Goal: Information Seeking & Learning: Learn about a topic

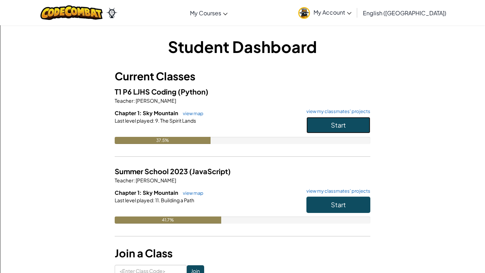
click at [331, 125] on span "Start" at bounding box center [338, 125] width 15 height 8
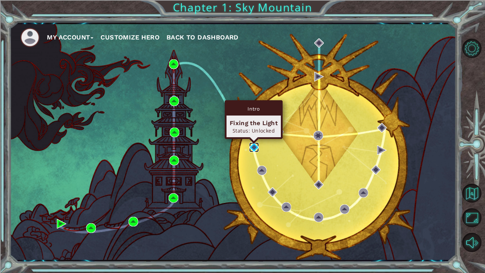
click at [257, 144] on img at bounding box center [254, 147] width 10 height 10
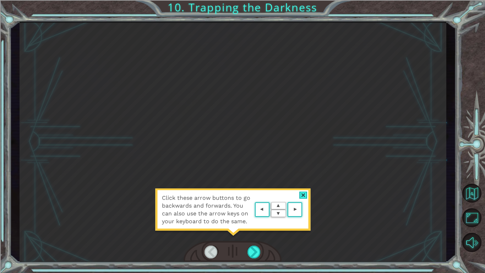
click at [304, 209] on area at bounding box center [304, 209] width 0 height 0
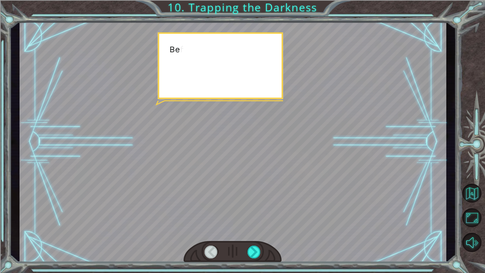
click at [289, 204] on div at bounding box center [233, 142] width 427 height 240
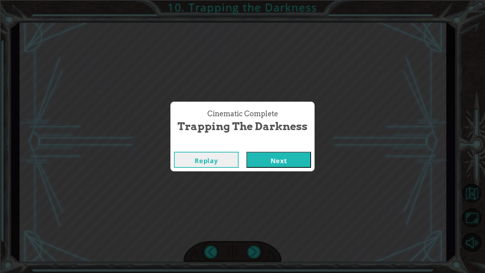
click at [275, 154] on button "Next" at bounding box center [278, 160] width 65 height 16
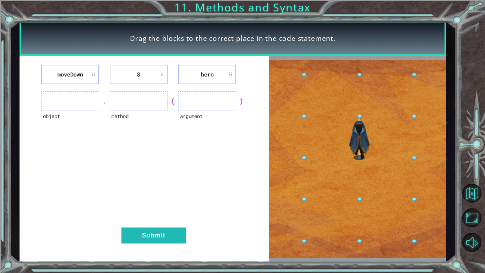
drag, startPoint x: 92, startPoint y: 59, endPoint x: 91, endPoint y: 89, distance: 30.9
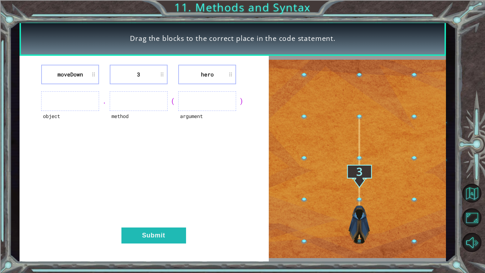
click at [91, 89] on div "moveDown 3 hero object . method ( argument ) Submit" at bounding box center [144, 159] width 249 height 206
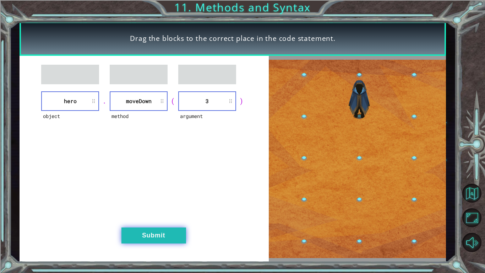
click at [153, 242] on button "Submit" at bounding box center [153, 235] width 65 height 16
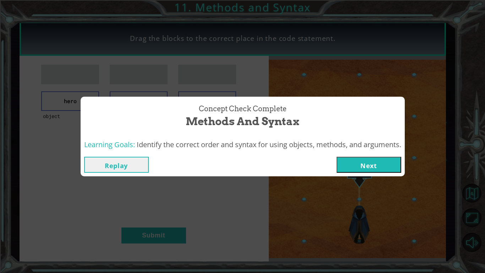
click at [367, 169] on button "Next" at bounding box center [369, 165] width 65 height 16
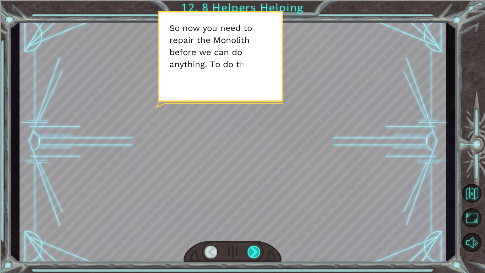
click at [259, 250] on div at bounding box center [253, 251] width 13 height 13
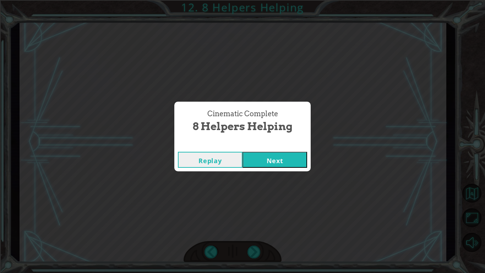
click at [280, 162] on button "Next" at bounding box center [274, 160] width 65 height 16
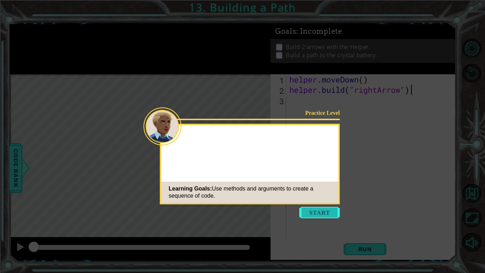
click at [316, 208] on button "Start" at bounding box center [319, 212] width 40 height 11
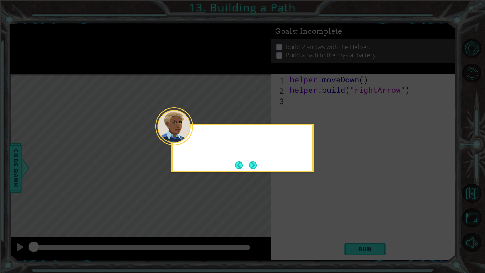
click at [316, 209] on icon at bounding box center [242, 136] width 485 height 273
click at [293, 181] on icon at bounding box center [242, 136] width 485 height 273
click at [262, 168] on div "It looks like part of the p" at bounding box center [242, 148] width 142 height 49
click at [255, 165] on button "Next" at bounding box center [252, 165] width 8 height 8
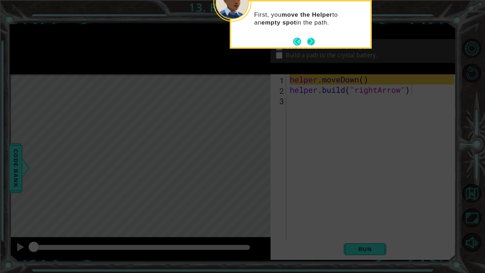
click at [309, 43] on button "Next" at bounding box center [311, 41] width 13 height 13
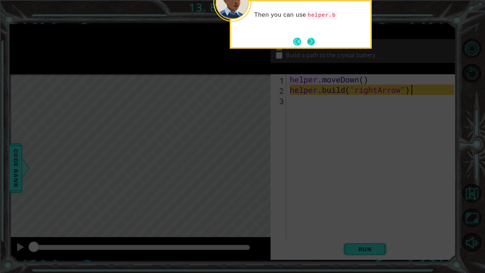
click at [310, 46] on button "Next" at bounding box center [311, 42] width 10 height 10
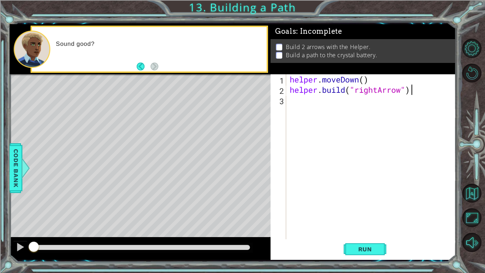
click at [321, 99] on div "helper . moveDown ( ) helper . build ( "rightArrow" )" at bounding box center [372, 166] width 169 height 185
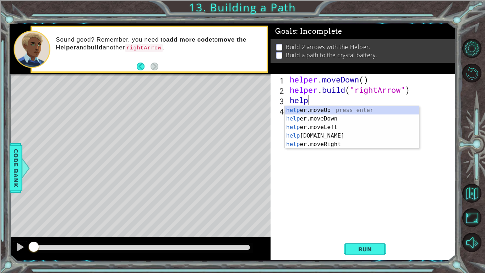
scroll to position [0, 1]
click at [307, 136] on div "helper .moveUp press enter helper .moveDown press enter helper .moveLeft press …" at bounding box center [352, 136] width 134 height 60
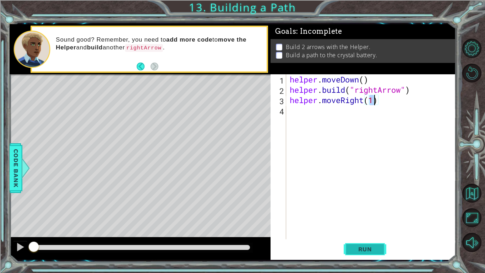
click at [355, 253] on button "Run" at bounding box center [365, 249] width 43 height 18
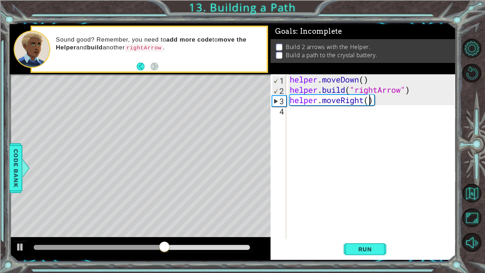
scroll to position [0, 4]
type textarea "helper.moveRight(3)"
click at [354, 248] on span "Run" at bounding box center [365, 248] width 28 height 7
click at [338, 134] on div "helper . moveDown ( ) helper . build ( "rightArrow" ) helper . moveRight ( 3 )" at bounding box center [372, 166] width 169 height 185
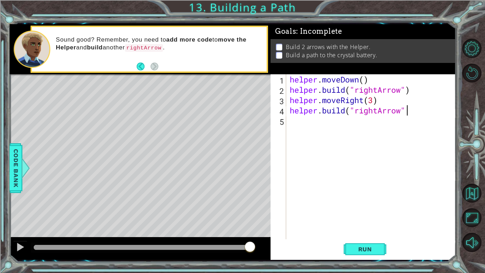
scroll to position [0, 5]
type textarea "[DOMAIN_NAME]("rightArrow")"
click at [363, 250] on span "Run" at bounding box center [365, 248] width 28 height 7
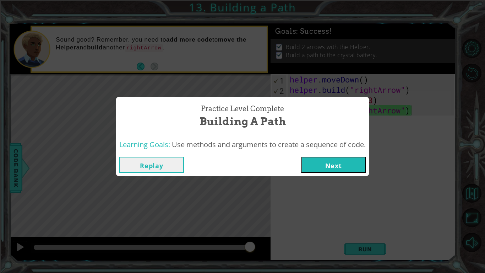
click at [325, 169] on button "Next" at bounding box center [333, 165] width 65 height 16
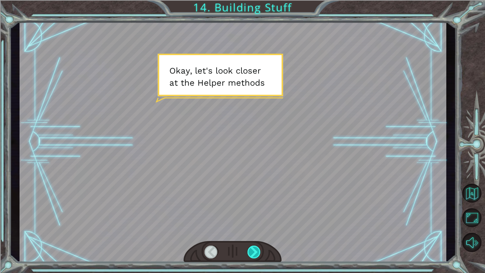
click at [258, 251] on div at bounding box center [253, 251] width 13 height 13
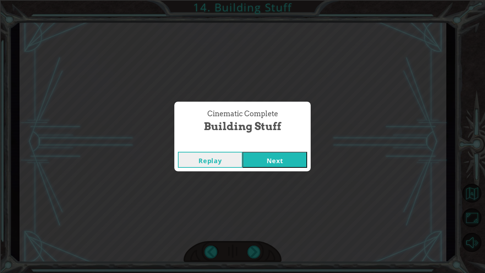
click at [251, 155] on button "Next" at bounding box center [274, 160] width 65 height 16
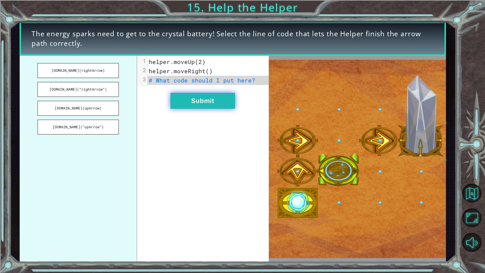
click at [195, 99] on button "Submit" at bounding box center [202, 101] width 65 height 16
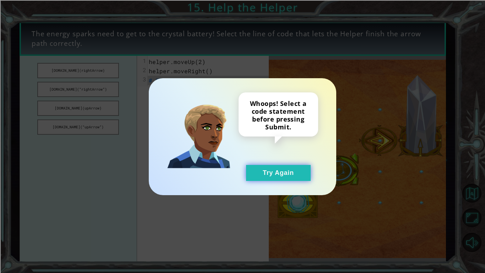
click at [290, 173] on button "Try Again" at bounding box center [278, 173] width 65 height 16
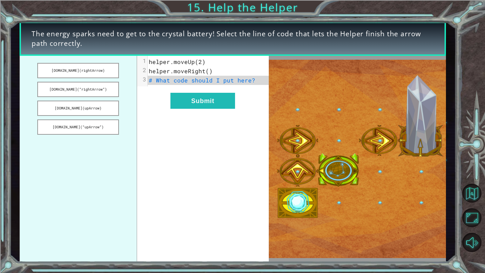
click at [178, 84] on pre "# What code should I put here?" at bounding box center [208, 80] width 121 height 9
click at [179, 81] on span "# What code should I put here?" at bounding box center [202, 79] width 106 height 7
click at [161, 90] on div "xxxxxxxxxx 3 1 helper.moveUp(2) 2 helper.moveRight() 3 # What code should I put…" at bounding box center [203, 159] width 132 height 206
click at [86, 93] on button "[DOMAIN_NAME](“rightArrow”)" at bounding box center [78, 89] width 82 height 15
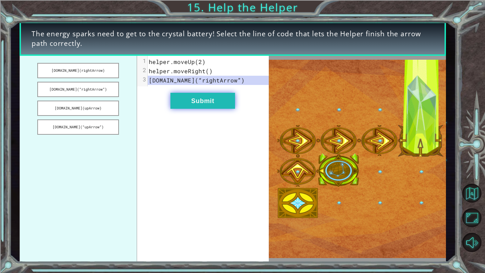
click at [186, 102] on button "Submit" at bounding box center [202, 101] width 65 height 16
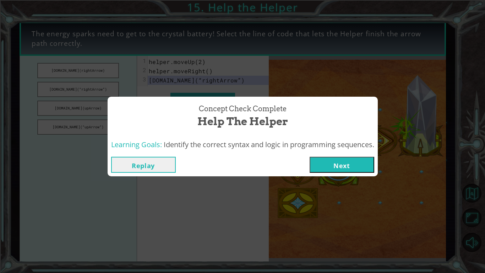
click at [349, 171] on button "Next" at bounding box center [342, 165] width 65 height 16
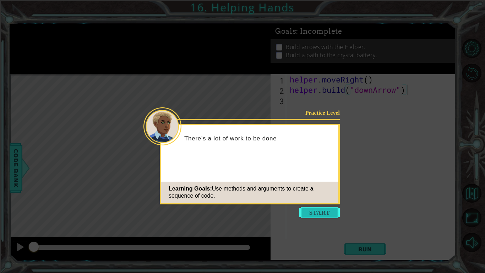
click at [320, 208] on button "Start" at bounding box center [319, 212] width 40 height 11
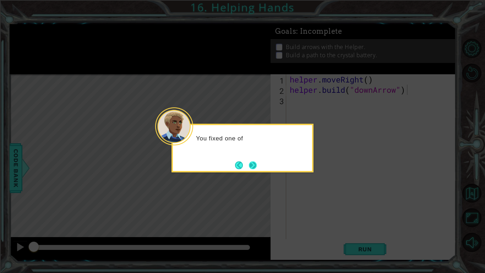
click at [254, 166] on button "Next" at bounding box center [252, 164] width 13 height 13
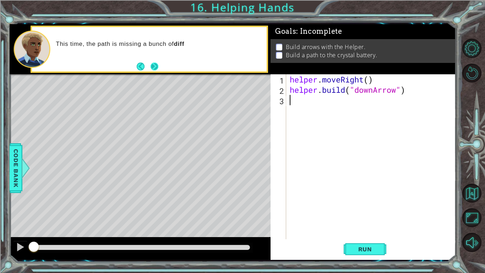
click at [151, 61] on footer at bounding box center [148, 66] width 22 height 11
click at [152, 63] on button "Next" at bounding box center [154, 66] width 10 height 10
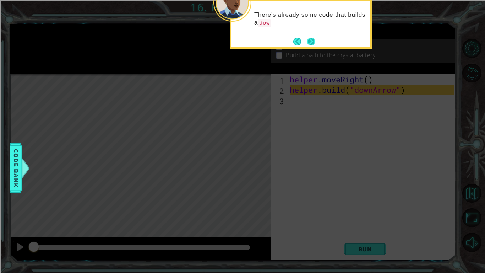
click at [309, 38] on button "Next" at bounding box center [310, 41] width 9 height 9
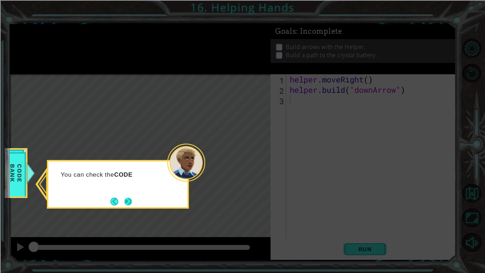
click at [130, 201] on button "Next" at bounding box center [128, 201] width 12 height 12
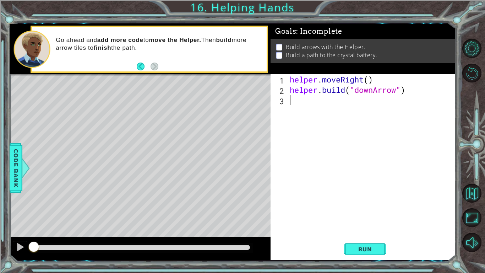
click at [379, 151] on div "helper . moveRight ( ) helper . build ( "downArrow" )" at bounding box center [372, 166] width 169 height 185
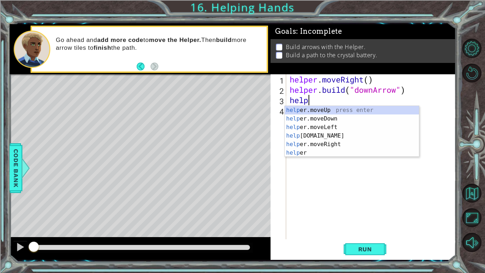
scroll to position [0, 1]
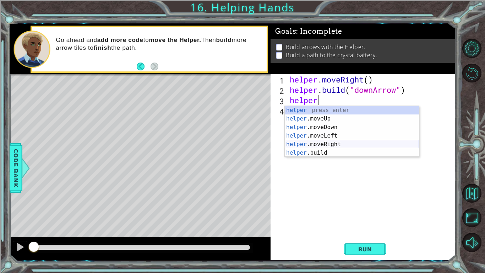
click at [342, 146] on div "helper press enter helper .moveUp press enter helper .moveDown press enter help…" at bounding box center [352, 140] width 134 height 68
type textarea "helper.moveRight(1)"
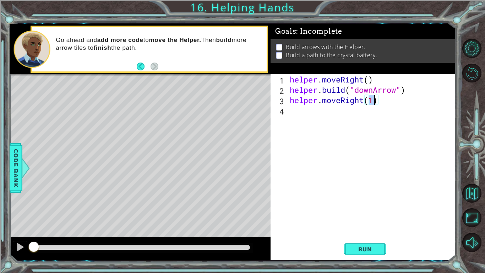
click at [333, 131] on div "helper . moveRight ( ) helper . build ( "downArrow" ) helper . moveRight ( 1 )" at bounding box center [372, 166] width 169 height 185
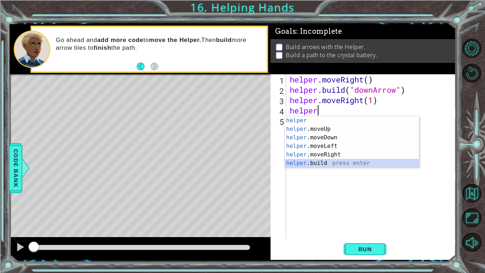
click at [316, 161] on div "helper press enter helper .moveUp press enter helper .moveDown press enter help…" at bounding box center [352, 150] width 134 height 68
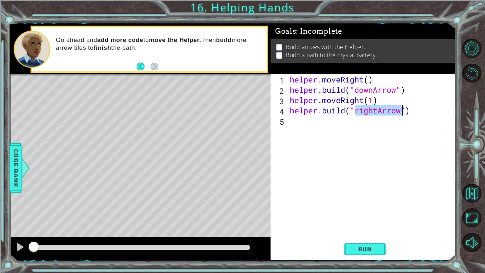
click at [388, 110] on div "helper . moveRight ( ) helper . build ( "downArrow" ) helper . moveRight ( 1 ) …" at bounding box center [371, 156] width 166 height 165
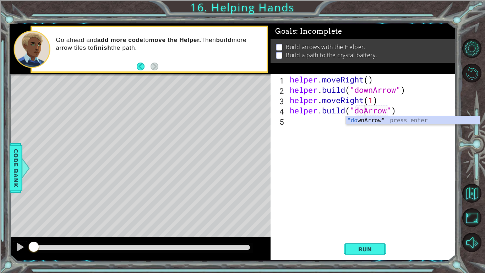
scroll to position [0, 4]
type textarea "[DOMAIN_NAME]("downArrow")"
click at [315, 131] on div "helper . moveRight ( ) helper . build ( "downArrow" ) helper . moveRight ( 1 ) …" at bounding box center [372, 166] width 169 height 185
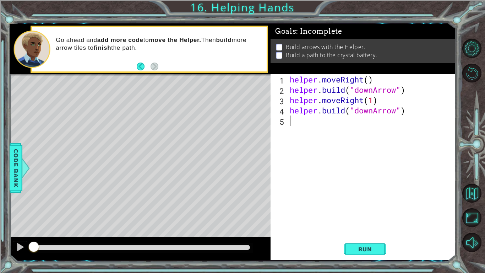
scroll to position [0, 0]
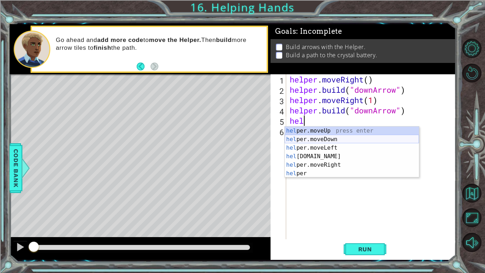
click at [317, 138] on div "hel per.moveUp press enter hel per.moveDown press enter hel per.moveLeft press …" at bounding box center [352, 160] width 134 height 68
type textarea "helper.moveDown(1)"
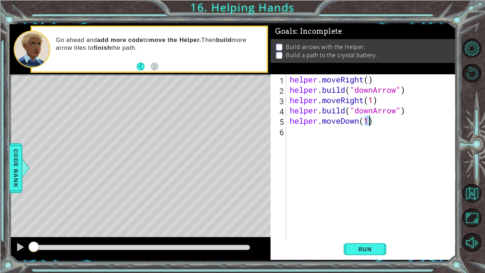
click at [317, 138] on div "helper . moveRight ( ) helper . build ( "downArrow" ) helper . moveRight ( 1 ) …" at bounding box center [372, 166] width 169 height 185
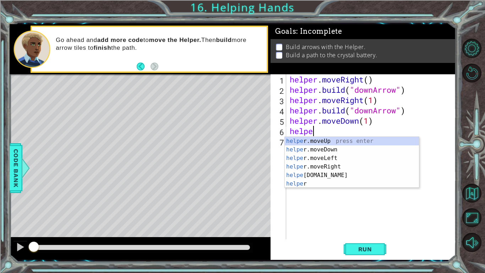
scroll to position [0, 1]
click at [328, 182] on div "helper press enter helper .moveUp press enter helper .moveDown press enter help…" at bounding box center [352, 171] width 134 height 68
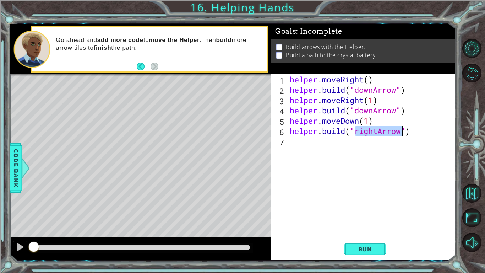
type textarea "[DOMAIN_NAME]("rightArrow")"
click at [353, 172] on div "helper . moveRight ( ) helper . build ( "downArrow" ) helper . moveRight ( 1 ) …" at bounding box center [372, 166] width 169 height 185
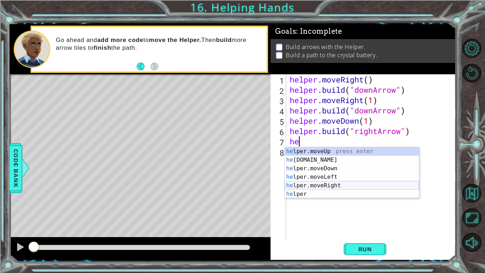
click at [348, 182] on div "he lper.moveUp press enter he [DOMAIN_NAME] press enter he lper.moveDown press …" at bounding box center [352, 181] width 134 height 68
type textarea "helper.moveRight(1)"
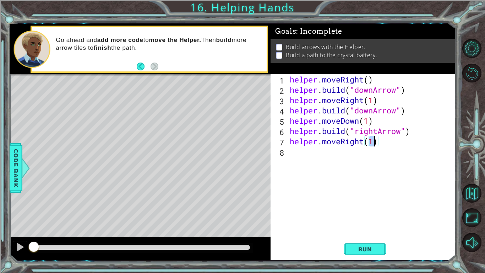
click at [342, 174] on div "helper . moveRight ( ) helper . build ( "downArrow" ) helper . moveRight ( 1 ) …" at bounding box center [372, 166] width 169 height 185
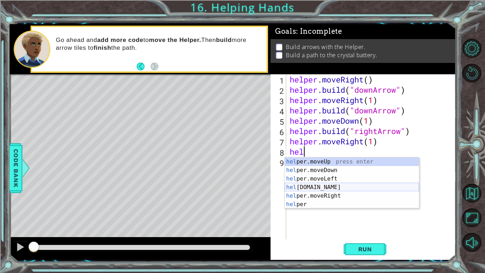
click at [322, 188] on div "hel per.moveUp press enter hel per.moveDown press enter hel per.moveLeft press …" at bounding box center [352, 191] width 134 height 68
type textarea "[DOMAIN_NAME]("rightArrow")"
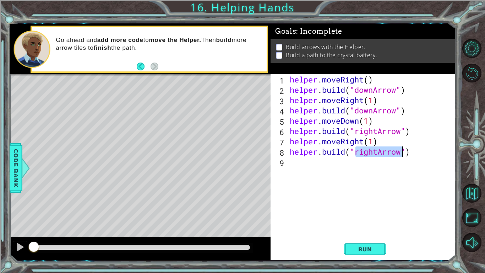
click at [337, 182] on div "helper . moveRight ( ) helper . build ( "downArrow" ) helper . moveRight ( 1 ) …" at bounding box center [372, 166] width 169 height 185
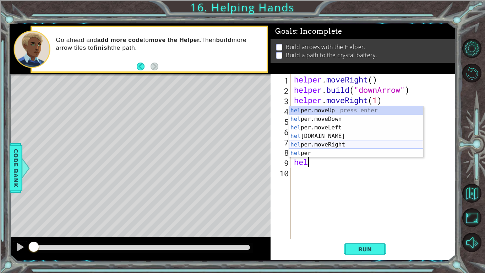
click at [328, 142] on div "hel per.moveUp press enter hel per.moveDown press enter hel per.moveLeft press …" at bounding box center [356, 140] width 134 height 68
type textarea "helper.moveRight(1)"
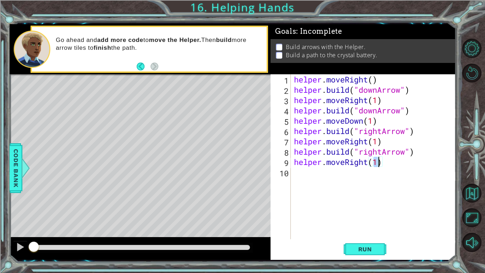
click at [324, 175] on div "helper . moveRight ( ) helper . build ( "downArrow" ) helper . moveRight ( 1 ) …" at bounding box center [375, 166] width 165 height 185
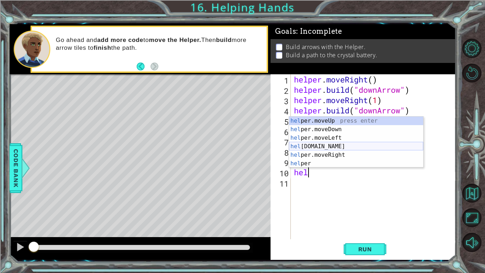
click at [323, 146] on div "hel per.moveUp press enter hel per.moveDown press enter hel per.moveLeft press …" at bounding box center [356, 150] width 134 height 68
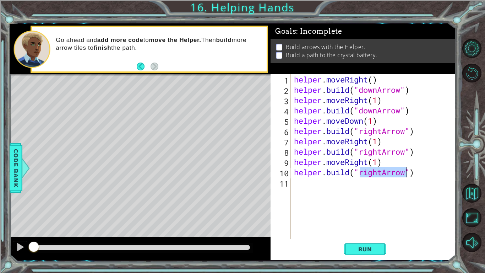
click at [377, 168] on div "helper . moveRight ( ) helper . build ( "downArrow" ) helper . moveRight ( 1 ) …" at bounding box center [374, 156] width 162 height 165
type textarea "[DOMAIN_NAME]("upArrow")"
click at [368, 246] on span "Run" at bounding box center [365, 248] width 28 height 7
click at [368, 248] on span "Run" at bounding box center [365, 248] width 28 height 7
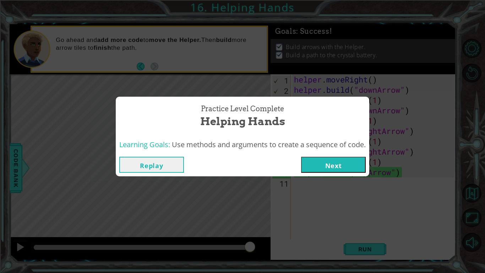
click at [323, 161] on button "Next" at bounding box center [333, 165] width 65 height 16
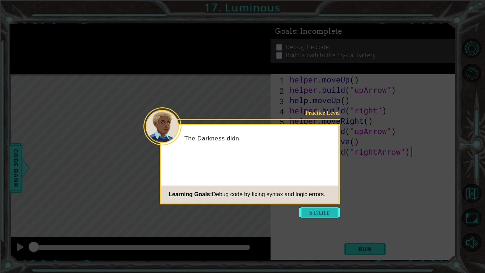
click at [318, 218] on button "Start" at bounding box center [319, 212] width 40 height 11
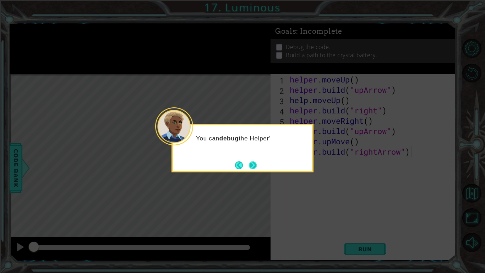
click at [257, 167] on button "Next" at bounding box center [253, 165] width 10 height 10
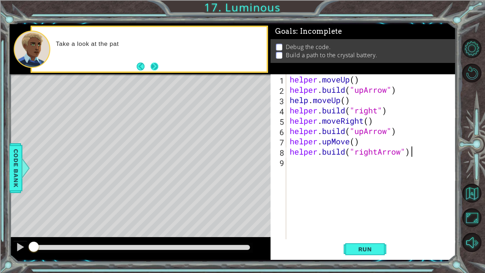
click at [153, 69] on button "Next" at bounding box center [154, 66] width 10 height 10
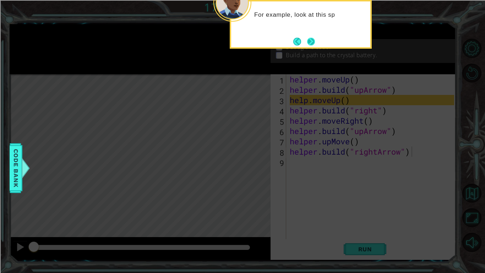
click at [308, 40] on button "Next" at bounding box center [311, 41] width 13 height 13
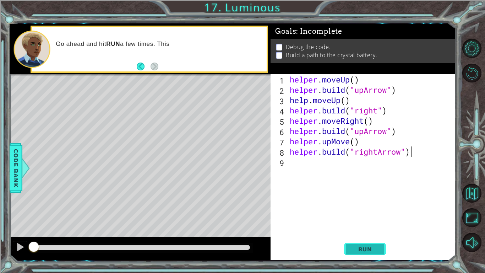
click at [368, 246] on span "Run" at bounding box center [365, 248] width 28 height 7
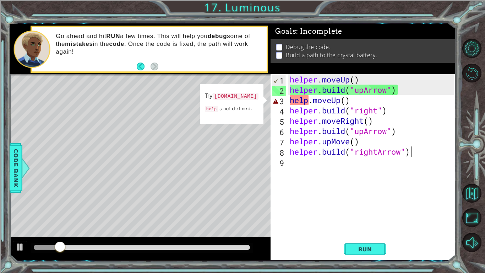
click at [307, 106] on div "helper . moveUp ( ) helper . build ( "upArrow" ) help . moveUp ( ) helper . bui…" at bounding box center [372, 166] width 169 height 185
click at [309, 100] on div "helper . moveUp ( ) helper . build ( "upArrow" ) help . moveUp ( ) helper . bui…" at bounding box center [372, 166] width 169 height 185
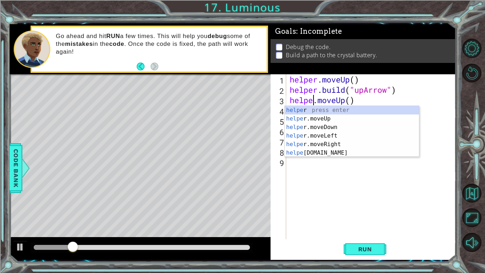
scroll to position [0, 1]
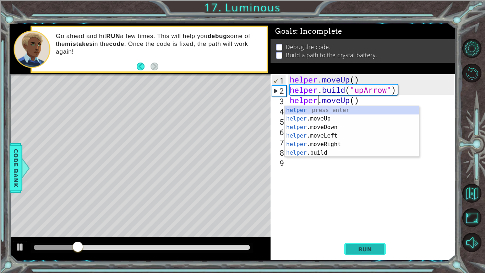
click at [364, 240] on button "Run" at bounding box center [365, 249] width 43 height 18
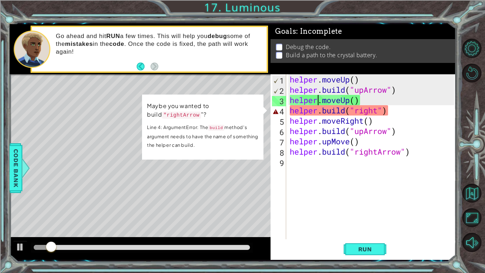
click at [378, 109] on div "helper . moveUp ( ) helper . build ( "upArrow" ) helper . moveUp ( ) helper . b…" at bounding box center [372, 166] width 169 height 185
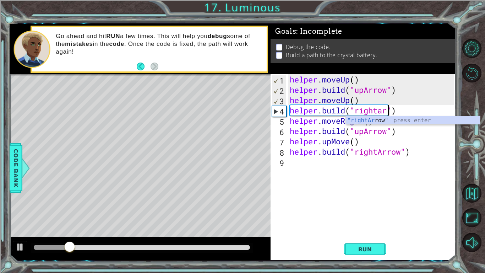
scroll to position [0, 4]
type textarea "[DOMAIN_NAME]("rightArrow")"
click at [401, 170] on div "helper . moveUp ( ) helper . build ( "upArrow" ) helper . moveUp ( ) helper . b…" at bounding box center [372, 166] width 169 height 185
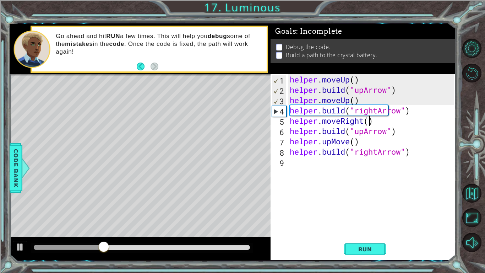
click at [368, 123] on div "helper . moveUp ( ) helper . build ( "upArrow" ) helper . moveUp ( ) helper . b…" at bounding box center [372, 166] width 169 height 185
click at [366, 250] on span "Run" at bounding box center [365, 248] width 28 height 7
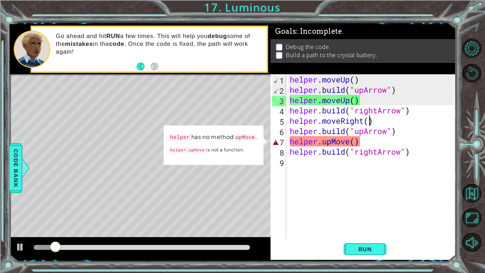
click at [333, 141] on div "helper . moveUp ( ) helper . build ( "upArrow" ) helper . moveUp ( ) helper . b…" at bounding box center [372, 166] width 169 height 185
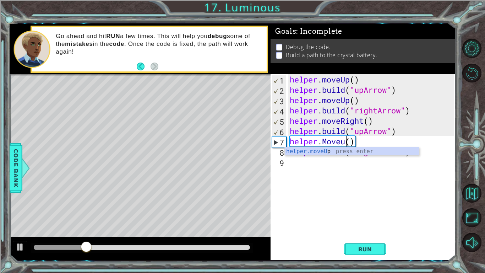
scroll to position [0, 2]
click at [356, 246] on span "Run" at bounding box center [365, 248] width 28 height 7
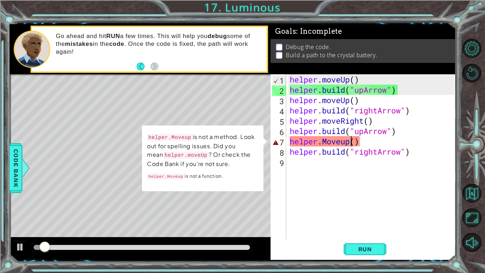
click at [345, 142] on div "helper . moveUp ( ) helper . build ( "upArrow" ) helper . moveUp ( ) helper . b…" at bounding box center [372, 166] width 169 height 185
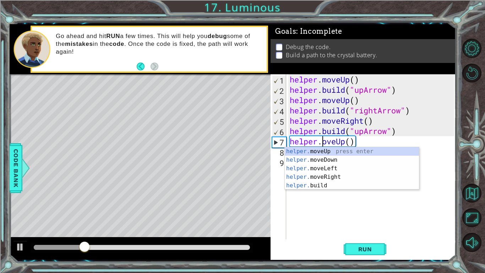
scroll to position [0, 1]
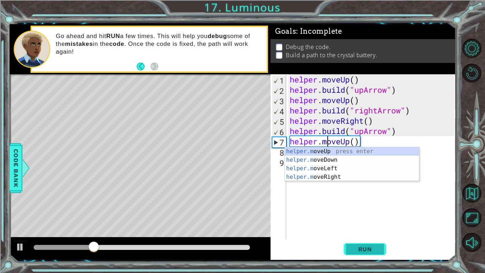
click at [378, 248] on span "Run" at bounding box center [365, 248] width 28 height 7
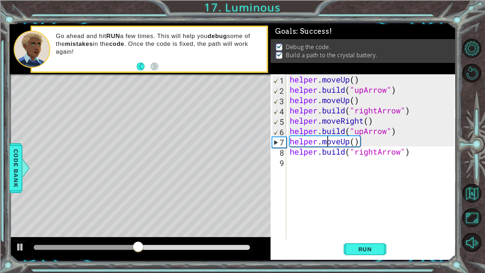
click at [347, 140] on div "helper . moveUp ( ) helper . build ( "upArrow" ) helper . moveUp ( ) helper . b…" at bounding box center [372, 166] width 169 height 185
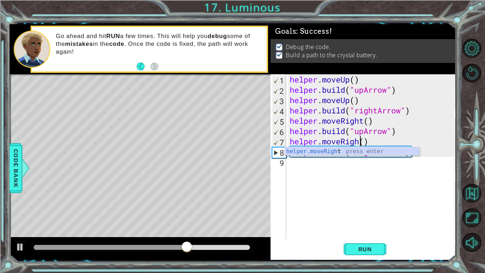
scroll to position [0, 3]
type textarea "helper.moveRight()"
click at [360, 163] on div "helper . moveUp ( ) helper . build ( "upArrow" ) helper . moveUp ( ) helper . b…" at bounding box center [372, 166] width 169 height 185
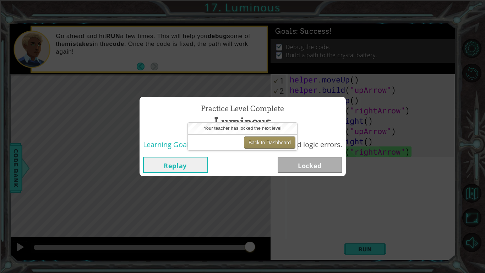
click at [251, 144] on button "Back to Dashboard" at bounding box center [269, 142] width 51 height 12
click at [253, 143] on button "Back to Dashboard" at bounding box center [269, 142] width 51 height 12
click at [253, 141] on button "Back to Dashboard" at bounding box center [269, 142] width 51 height 12
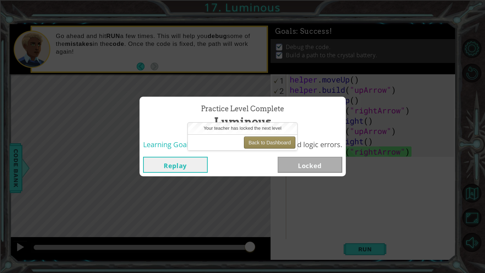
click at [253, 141] on button "Back to Dashboard" at bounding box center [269, 142] width 51 height 12
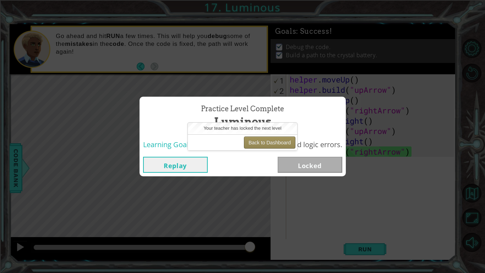
click at [253, 141] on button "Back to Dashboard" at bounding box center [269, 142] width 51 height 12
click at [174, 166] on button "Replay" at bounding box center [175, 165] width 65 height 16
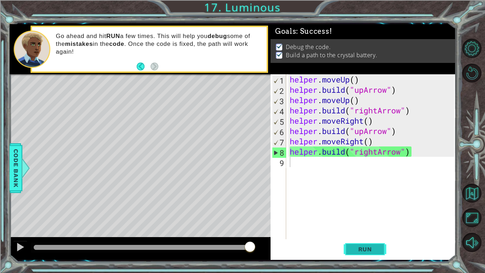
click at [362, 252] on span "Run" at bounding box center [365, 248] width 28 height 7
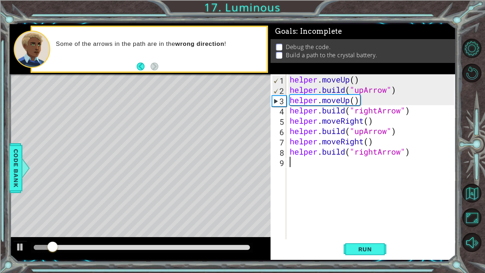
click at [193, 250] on div at bounding box center [142, 247] width 222 height 10
click at [193, 247] on div at bounding box center [142, 247] width 216 height 5
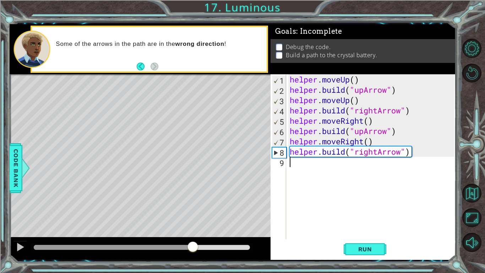
click at [369, 144] on div "helper . moveUp ( ) helper . build ( "upArrow" ) helper . moveUp ( ) helper . b…" at bounding box center [372, 166] width 169 height 185
click at [371, 142] on div "helper . moveUp ( ) helper . build ( "upArrow" ) helper . moveUp ( ) helper . b…" at bounding box center [372, 166] width 169 height 185
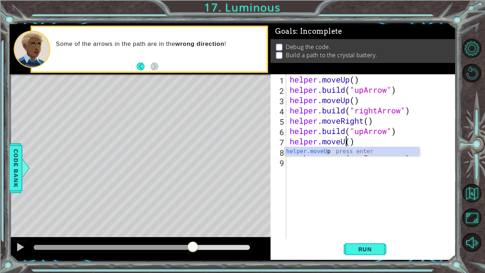
scroll to position [0, 2]
type textarea "helper.moveUp()"
click at [377, 241] on button "Run" at bounding box center [365, 249] width 43 height 18
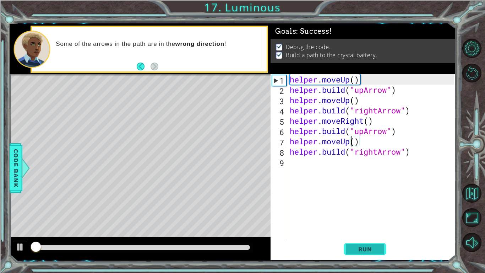
click at [378, 246] on span "Run" at bounding box center [365, 248] width 28 height 7
click at [369, 245] on button "Run" at bounding box center [365, 249] width 43 height 18
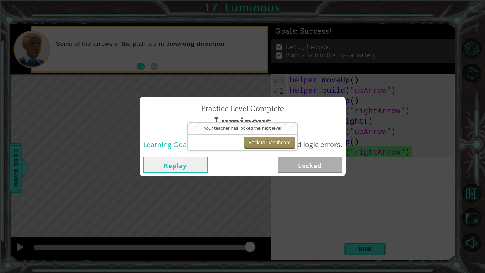
click at [257, 145] on button "Back to Dashboard" at bounding box center [269, 142] width 51 height 12
click at [258, 142] on button "Back to Dashboard" at bounding box center [269, 142] width 51 height 12
click at [260, 140] on button "Back to Dashboard" at bounding box center [269, 142] width 51 height 12
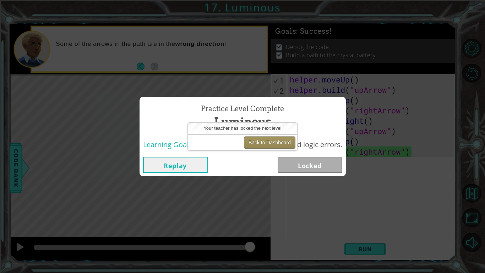
click at [260, 140] on button "Back to Dashboard" at bounding box center [269, 142] width 51 height 12
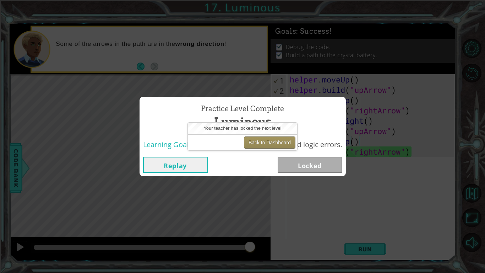
click at [260, 140] on button "Back to Dashboard" at bounding box center [269, 142] width 51 height 12
click at [195, 157] on button "Replay" at bounding box center [175, 165] width 65 height 16
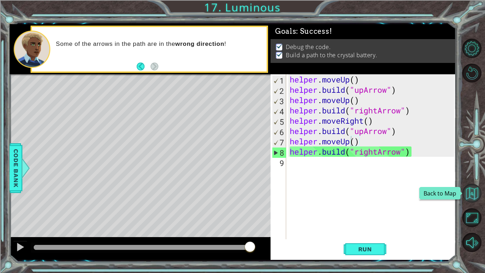
click at [475, 195] on button "Back to Map" at bounding box center [471, 193] width 19 height 19
